Goal: Navigation & Orientation: Find specific page/section

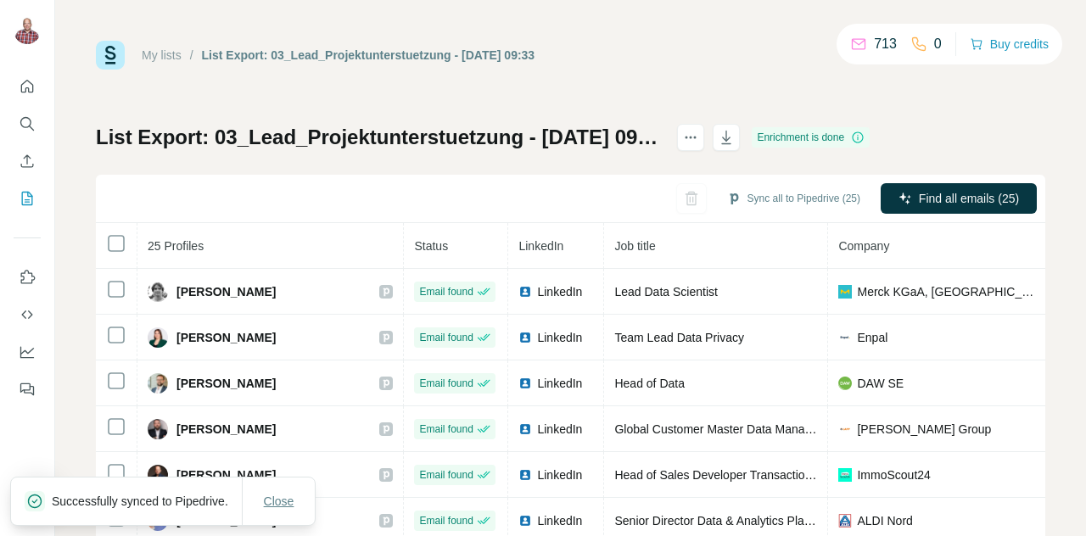
click at [277, 500] on span "Close" at bounding box center [279, 501] width 31 height 17
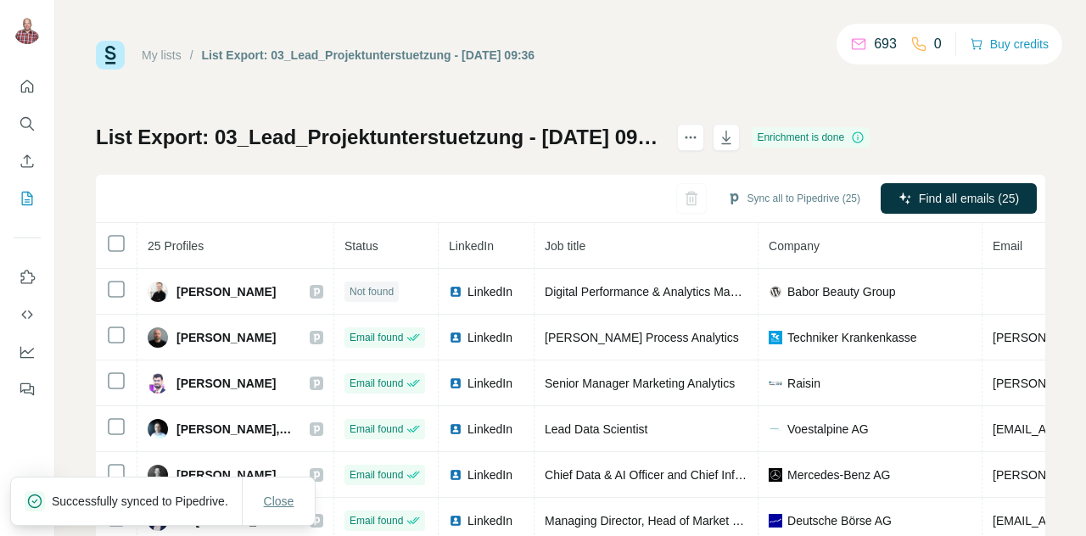
click at [268, 497] on span "Close" at bounding box center [279, 501] width 31 height 17
